Goal: Information Seeking & Learning: Learn about a topic

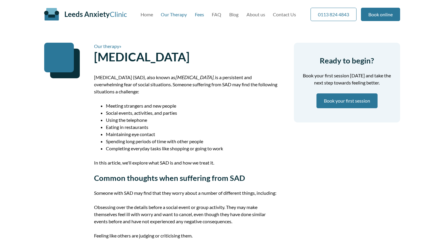
click at [198, 15] on link "Fees" at bounding box center [199, 15] width 9 height 6
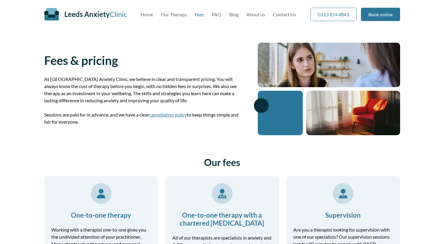
click at [218, 17] on div "Leeds Anxiety Clinic Skip to main content Home Our Therapy Fees FAQ Blog About …" at bounding box center [222, 14] width 356 height 28
click at [217, 15] on link "FAQ" at bounding box center [216, 15] width 9 height 6
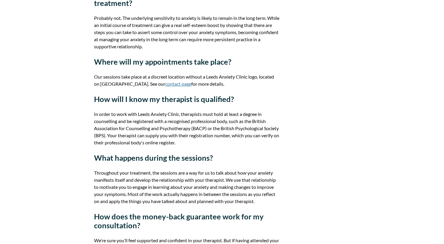
scroll to position [243, 0]
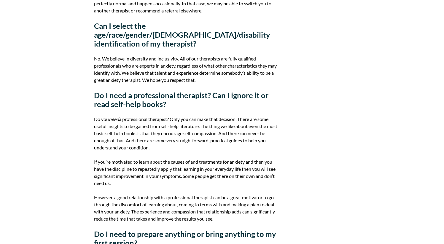
scroll to position [658, 0]
